Goal: Navigation & Orientation: Find specific page/section

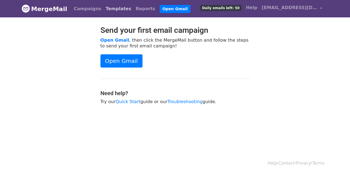
click at [106, 8] on link "Templates" at bounding box center [118, 8] width 30 height 11
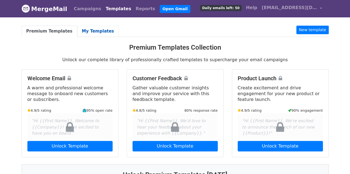
click at [90, 28] on link "My Templates" at bounding box center [97, 31] width 41 height 11
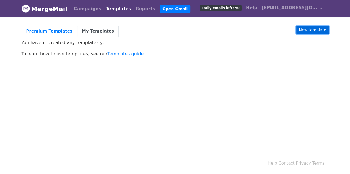
click at [310, 27] on link "New template" at bounding box center [312, 30] width 32 height 9
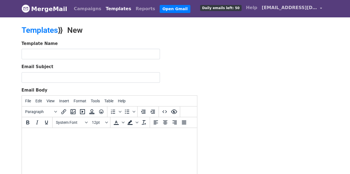
click at [297, 6] on span "[EMAIL_ADDRESS][DOMAIN_NAME]" at bounding box center [288, 7] width 55 height 7
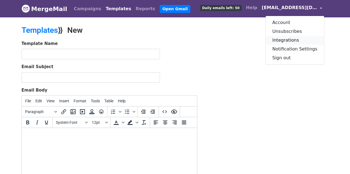
click at [289, 37] on link "Integrations" at bounding box center [294, 40] width 58 height 9
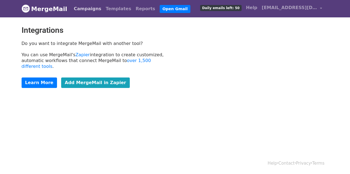
click at [80, 11] on link "Campaigns" at bounding box center [88, 8] width 32 height 11
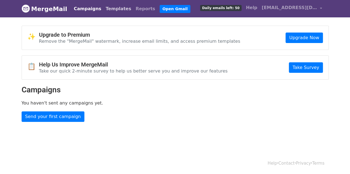
click at [112, 6] on link "Templates" at bounding box center [118, 8] width 30 height 11
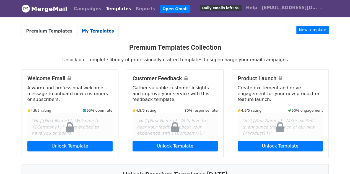
click at [95, 28] on link "My Templates" at bounding box center [97, 31] width 41 height 11
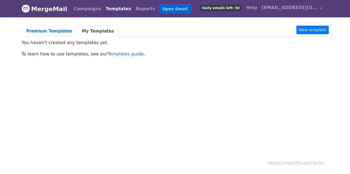
click at [159, 7] on link "Open Gmail" at bounding box center [174, 9] width 31 height 8
